Goal: Task Accomplishment & Management: Use online tool/utility

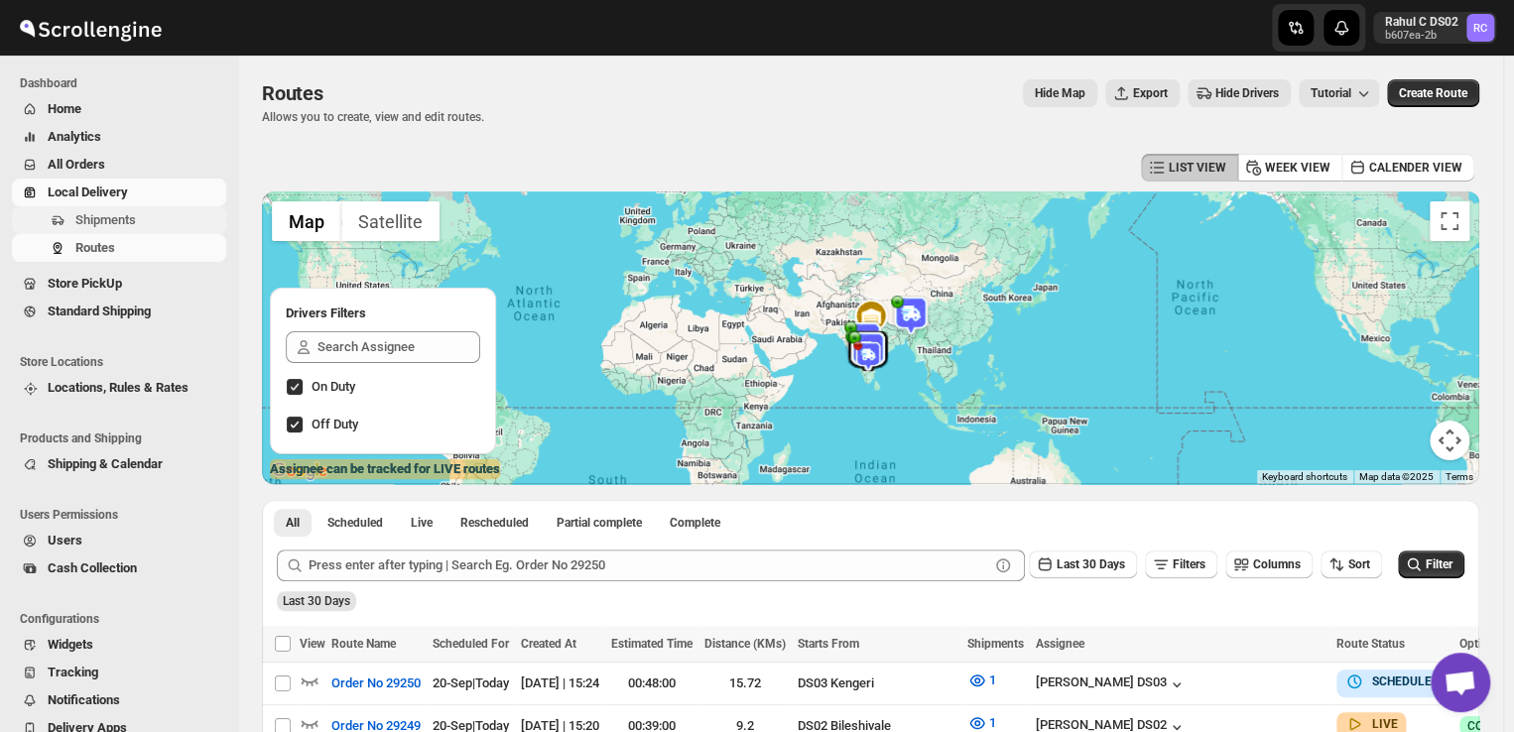
click at [144, 221] on span "Shipments" at bounding box center [148, 220] width 147 height 20
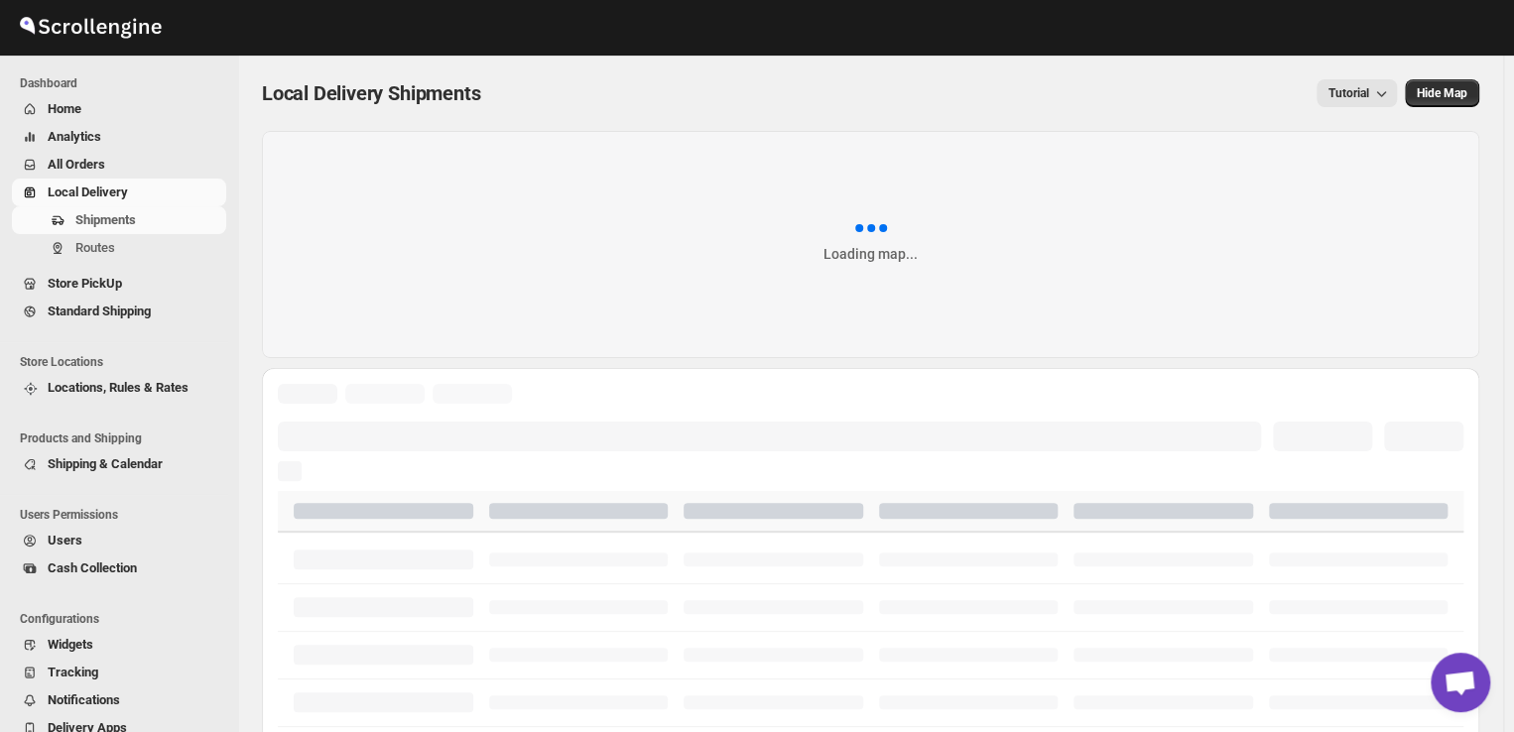
click at [144, 221] on span "Shipments" at bounding box center [148, 220] width 147 height 20
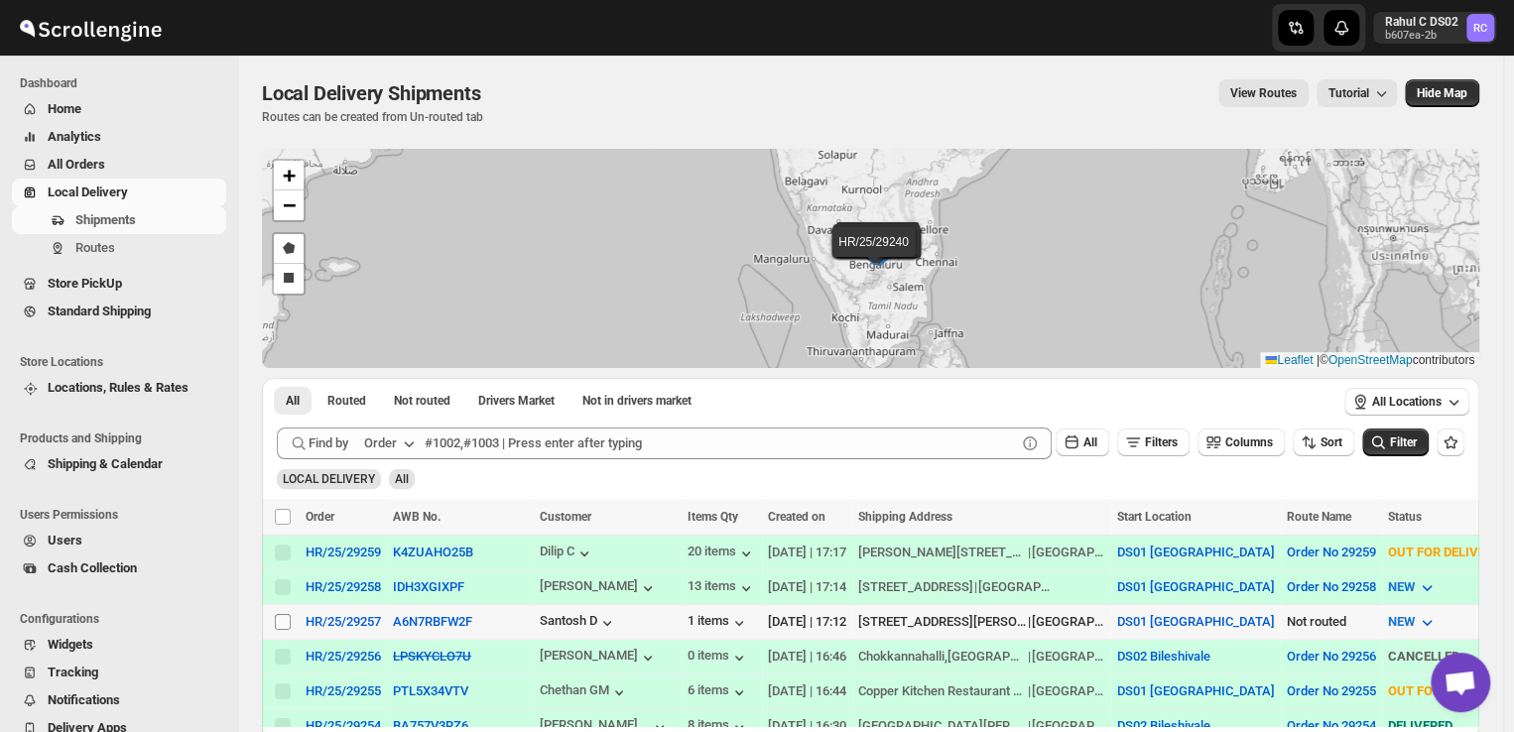
click at [278, 619] on input "Select shipment" at bounding box center [283, 622] width 16 height 16
checkbox input "true"
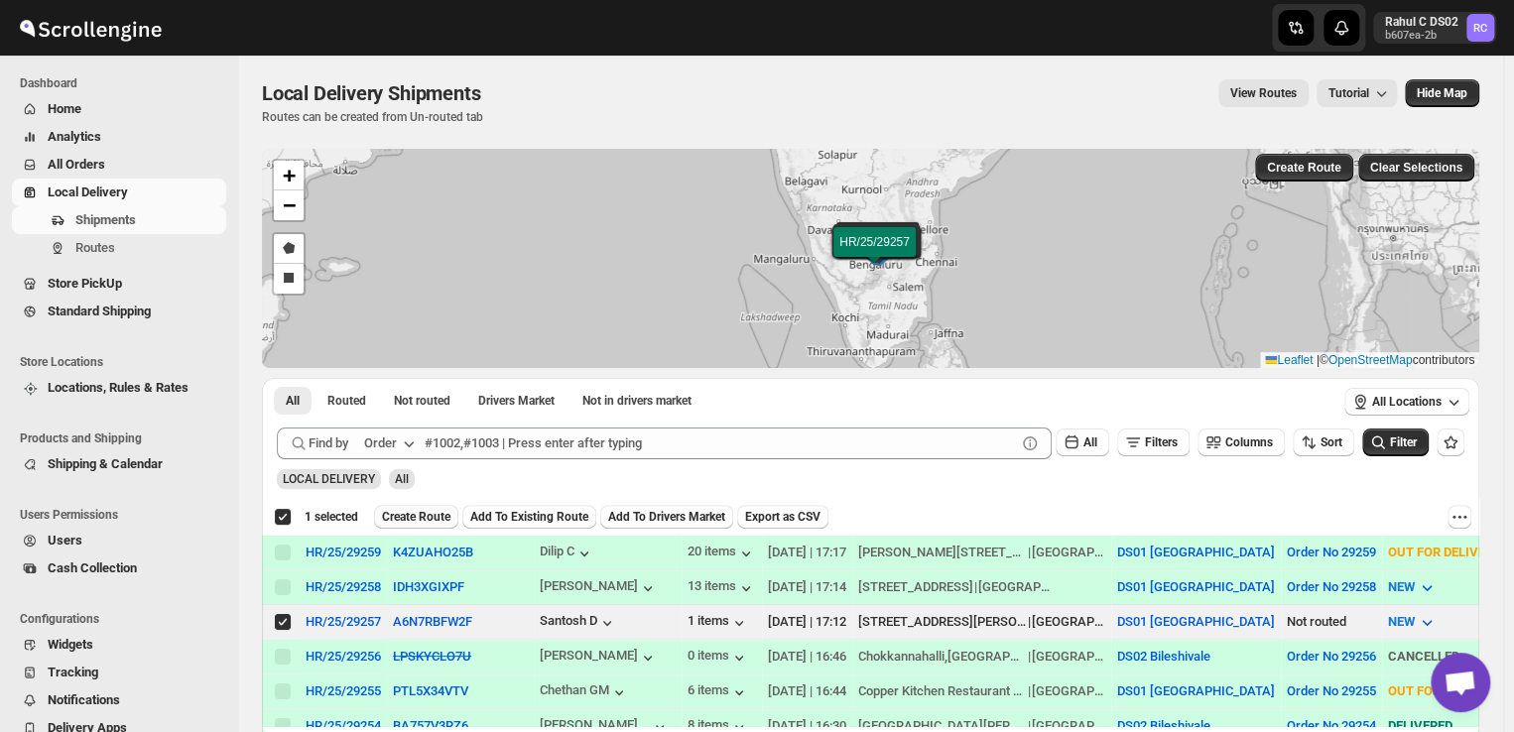
click at [424, 522] on span "Create Route" at bounding box center [416, 517] width 68 height 16
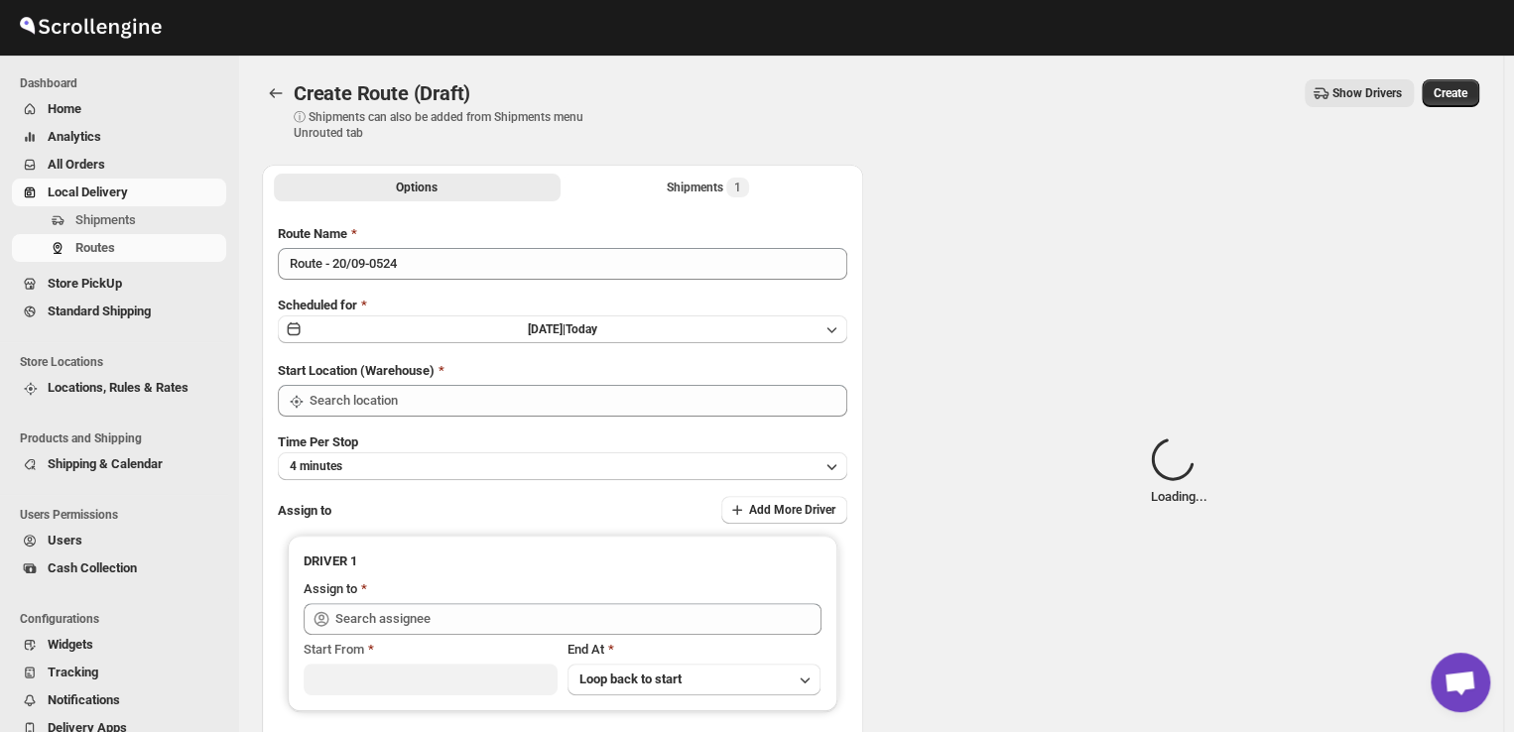
type input "DS01 [GEOGRAPHIC_DATA]"
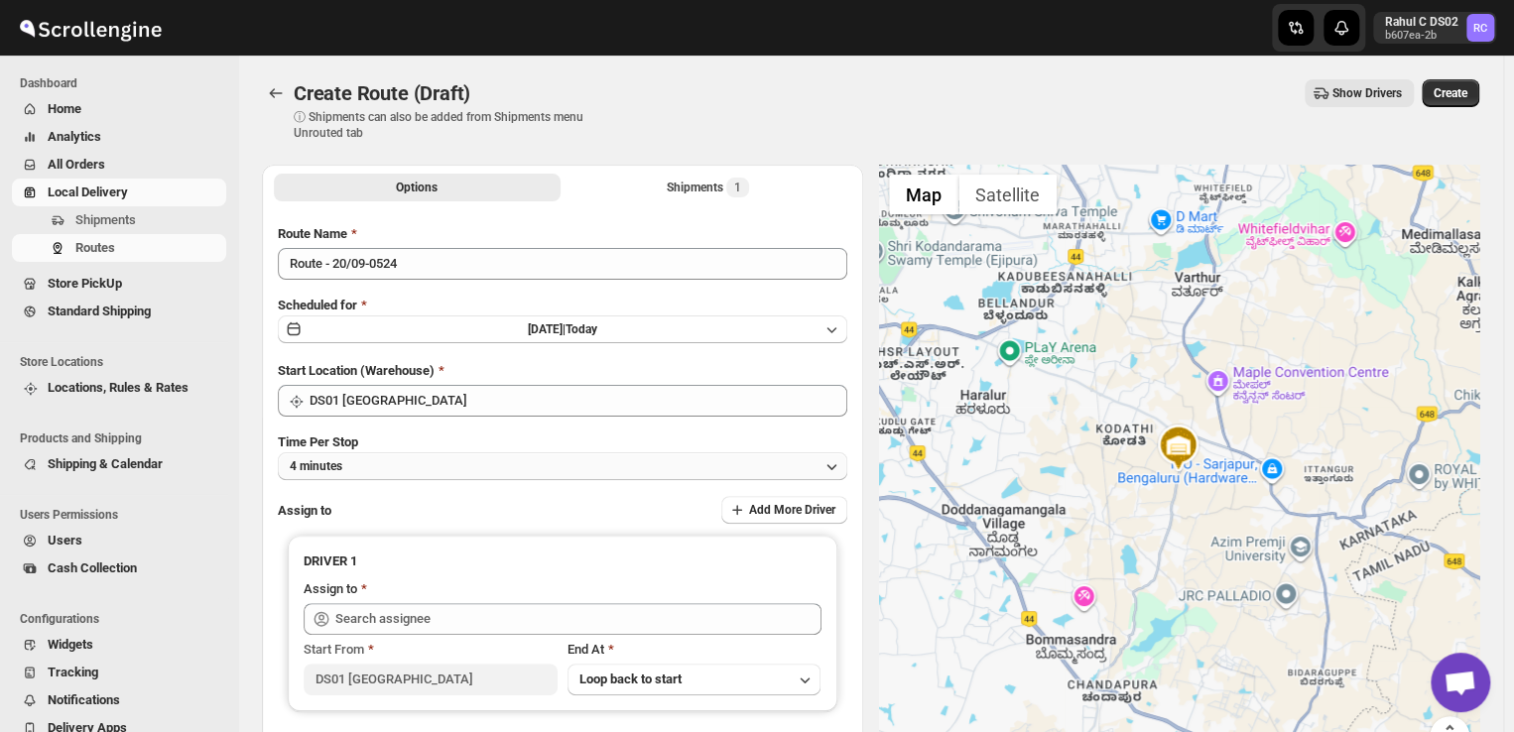
click at [373, 468] on button "4 minutes" at bounding box center [563, 466] width 570 height 28
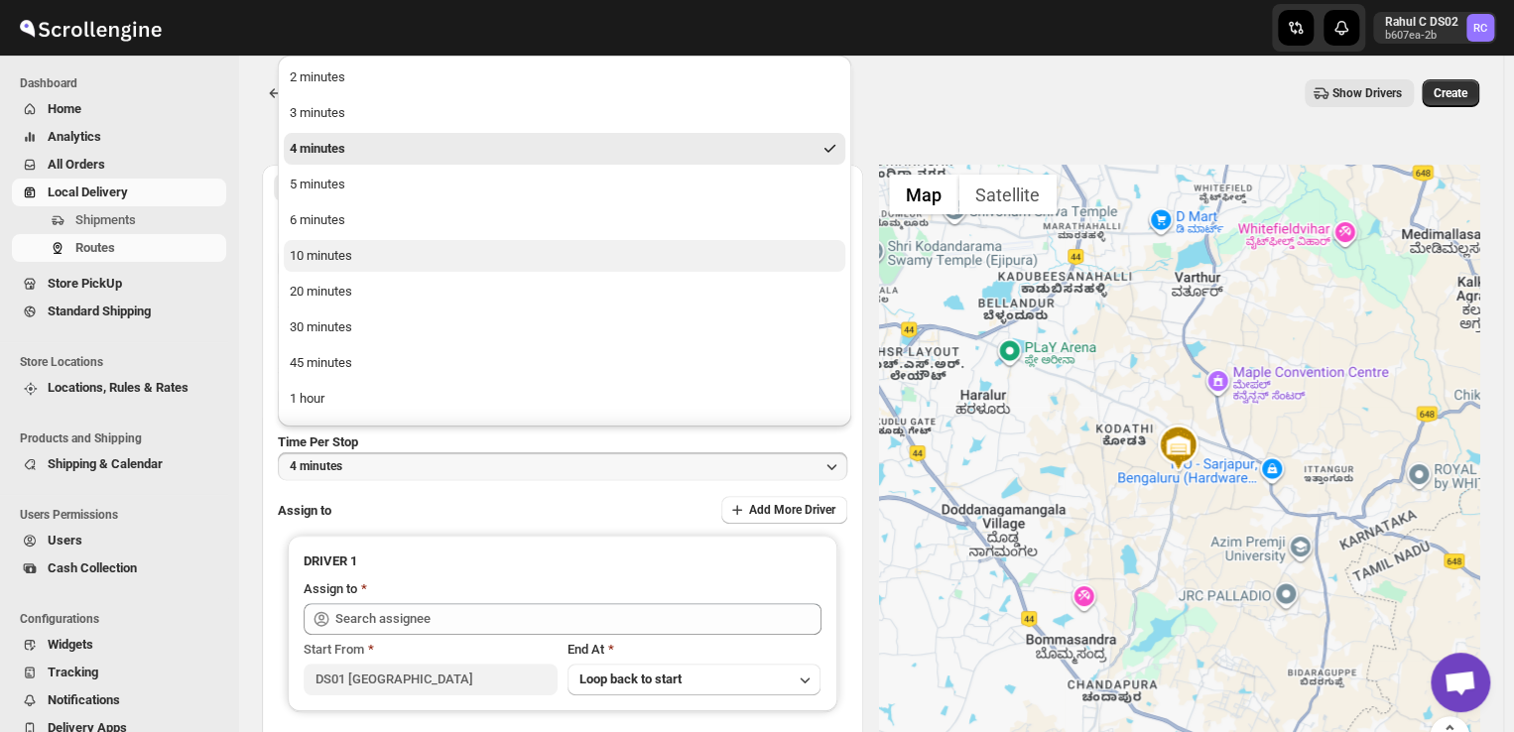
click at [341, 258] on div "10 minutes" at bounding box center [321, 256] width 63 height 20
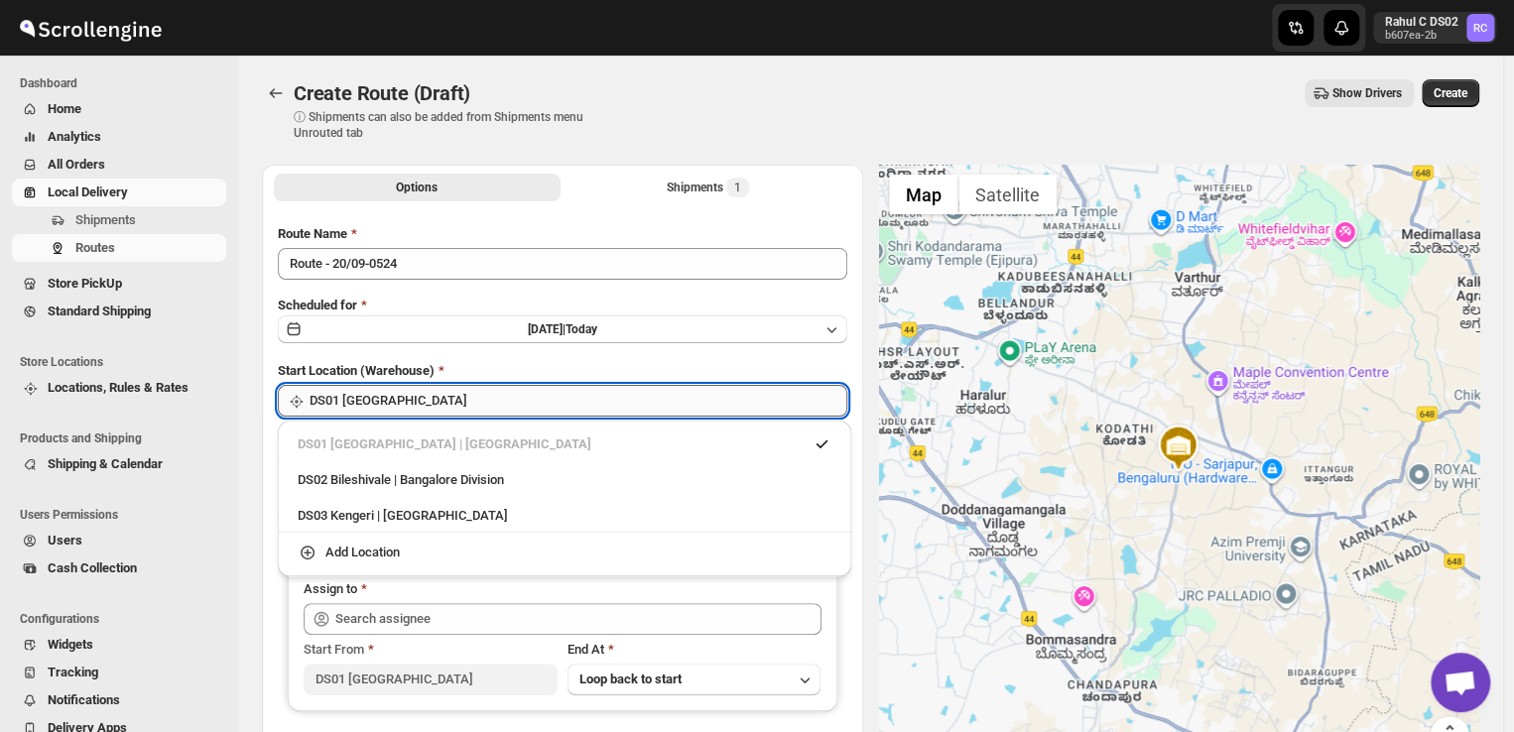
click at [444, 402] on input "DS01 [GEOGRAPHIC_DATA]" at bounding box center [579, 401] width 538 height 32
click at [345, 512] on div "DS03 Kengeri | [GEOGRAPHIC_DATA]" at bounding box center [565, 516] width 534 height 20
type input "DS03 Kengeri"
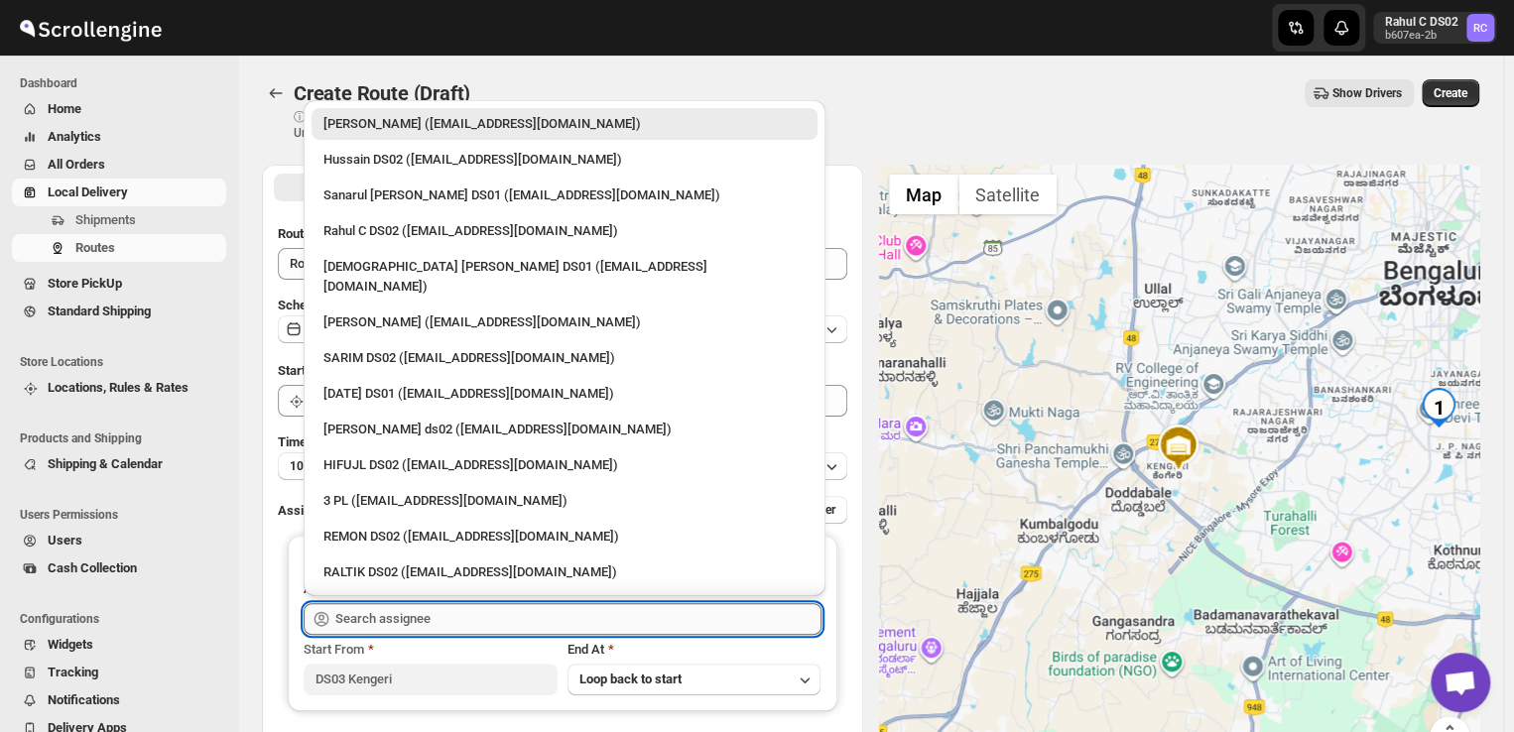
click at [456, 619] on input "text" at bounding box center [578, 619] width 486 height 32
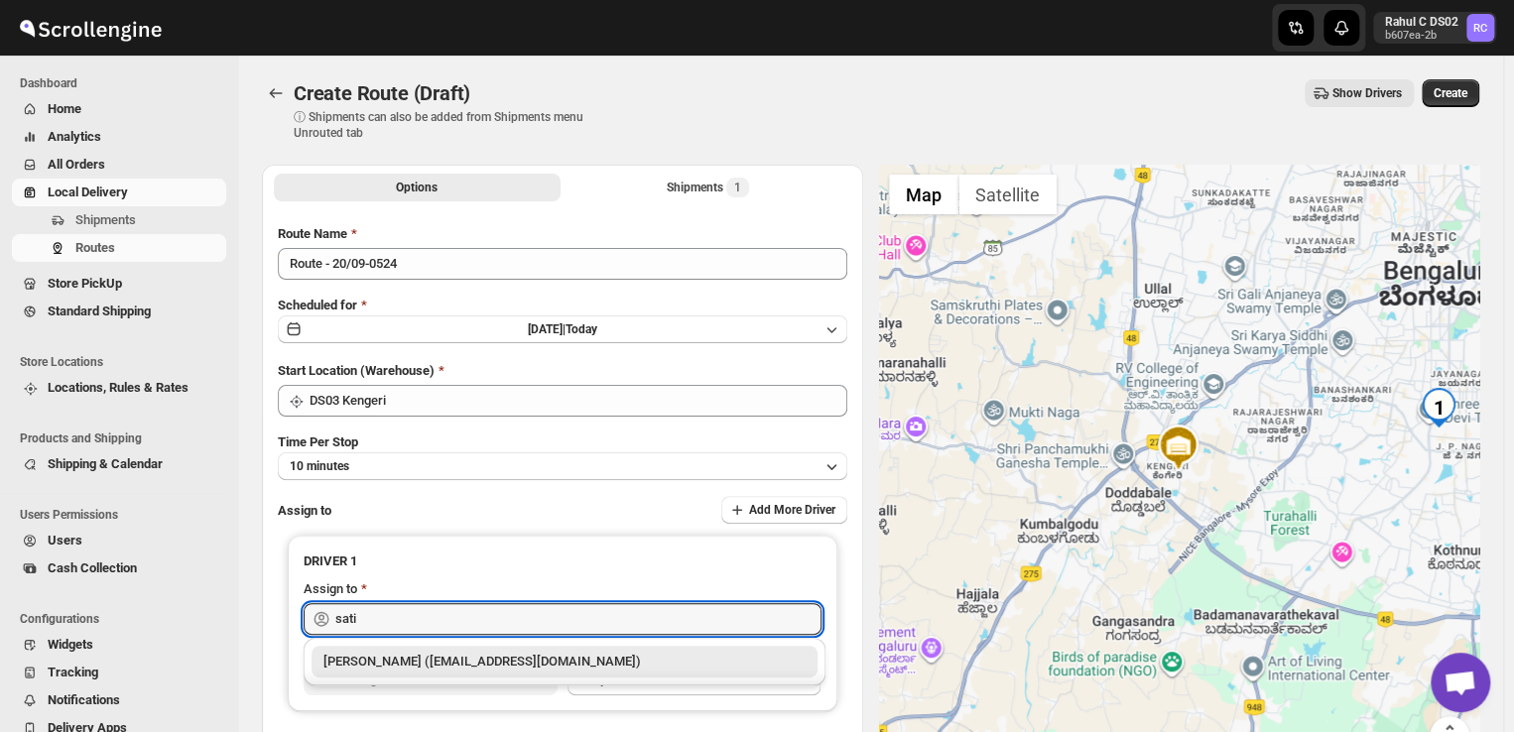
click at [500, 663] on div "[PERSON_NAME] ([EMAIL_ADDRESS][DOMAIN_NAME])" at bounding box center [564, 662] width 482 height 20
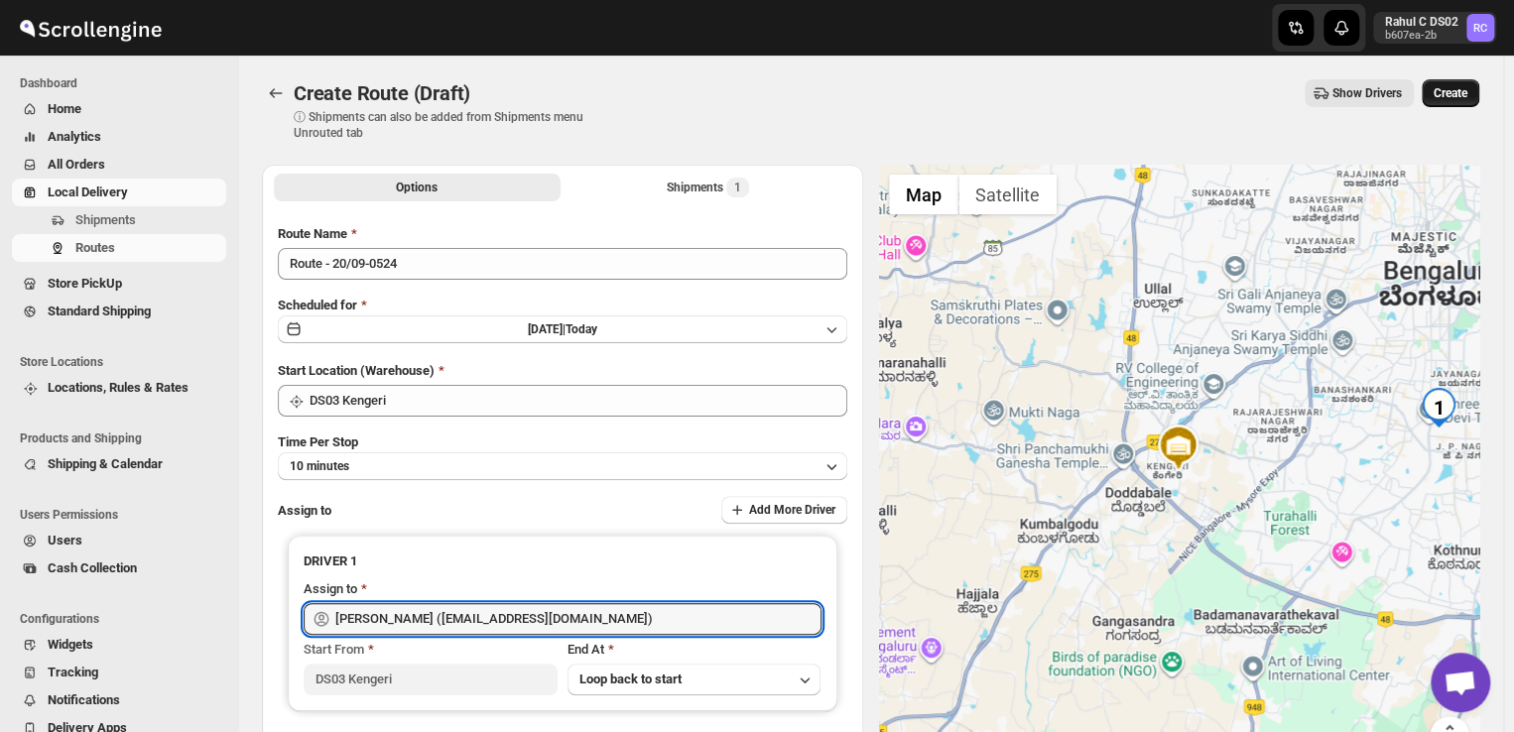
type input "[PERSON_NAME] ([EMAIL_ADDRESS][DOMAIN_NAME])"
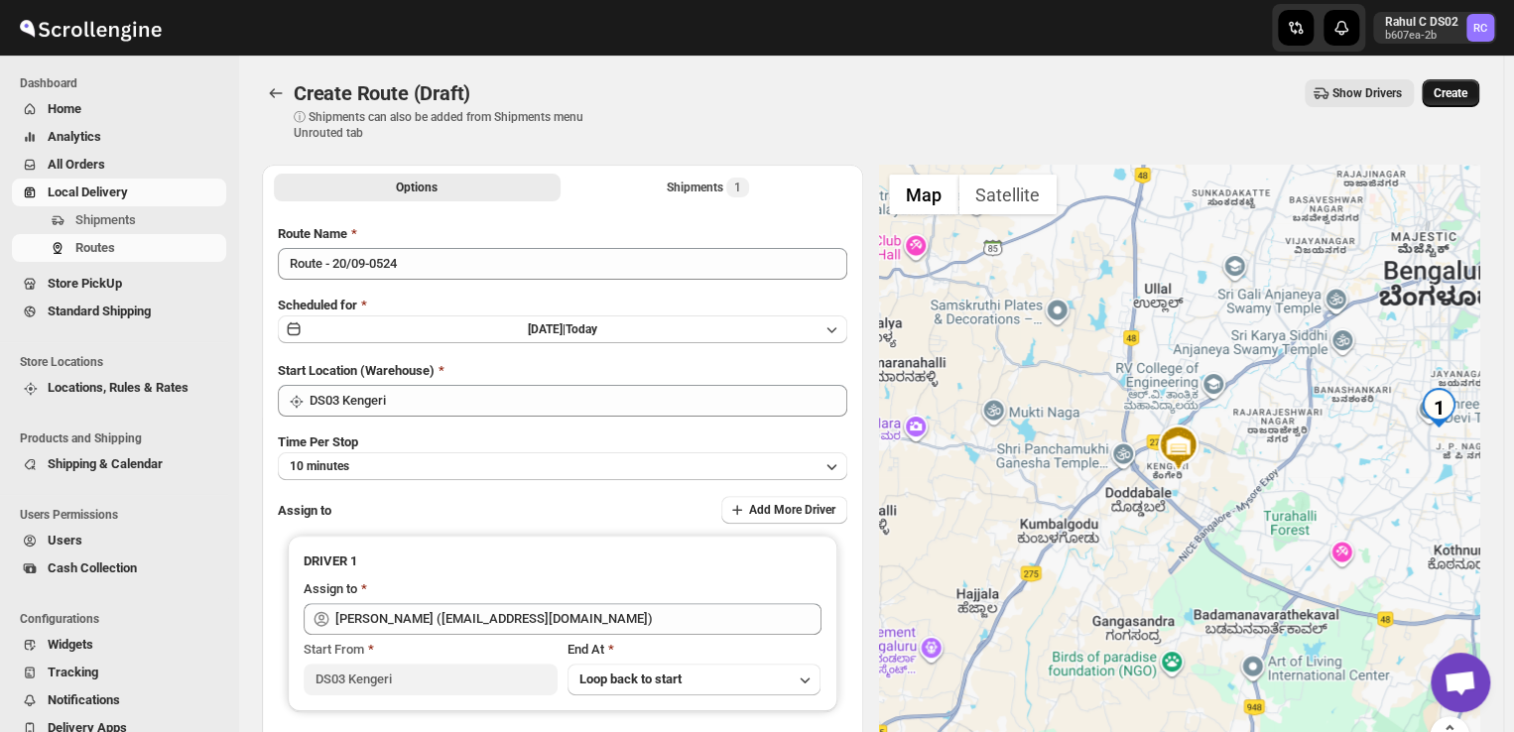
click at [1460, 91] on span "Create" at bounding box center [1451, 93] width 34 height 16
